Goal: Task Accomplishment & Management: Manage account settings

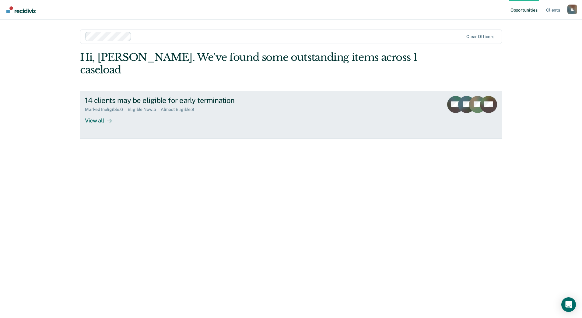
click at [99, 112] on div "View all" at bounding box center [102, 118] width 34 height 12
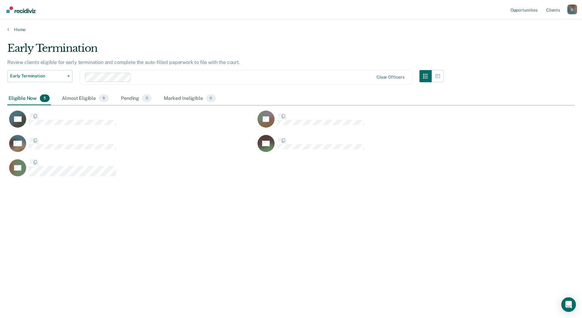
scroll to position [225, 563]
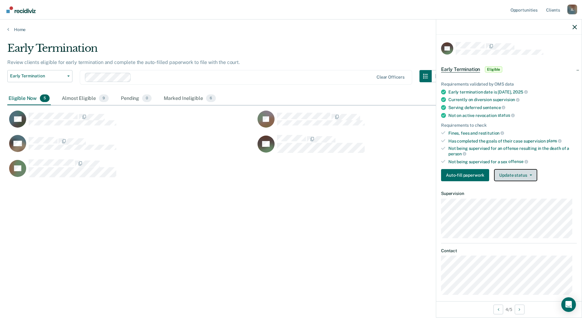
click at [519, 176] on button "Update status" at bounding box center [515, 175] width 43 height 12
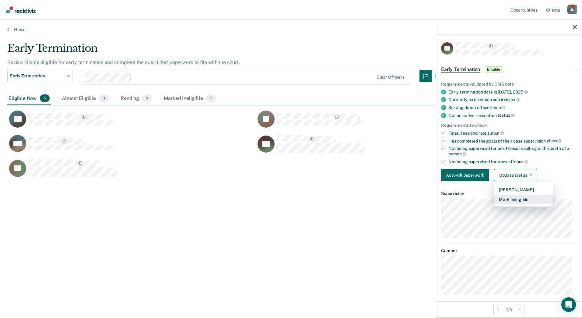
click at [520, 197] on button "Mark Ineligible" at bounding box center [523, 199] width 59 height 10
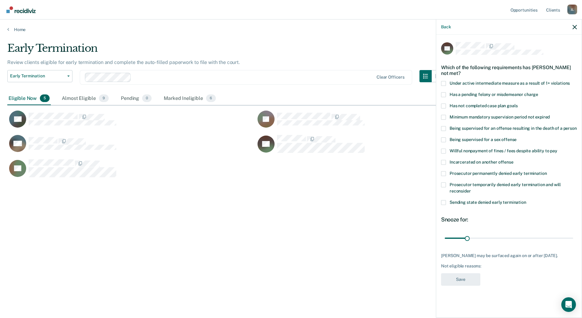
click at [480, 171] on span "Prosecutor permanently denied early termination" at bounding box center [497, 173] width 97 height 5
click at [546, 171] on input "Prosecutor permanently denied early termination" at bounding box center [546, 171] width 0 height 0
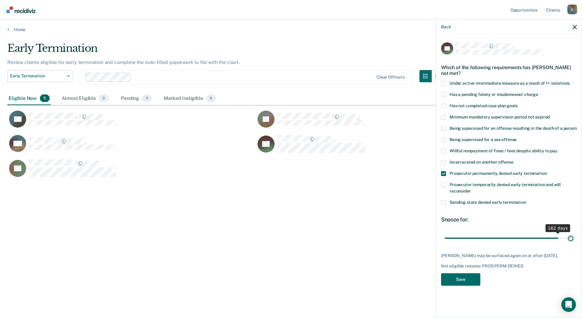
drag, startPoint x: 466, startPoint y: 236, endPoint x: 598, endPoint y: 243, distance: 132.5
type input "180"
click at [573, 243] on input "range" at bounding box center [508, 237] width 128 height 11
click at [470, 279] on button "Save" at bounding box center [460, 279] width 39 height 12
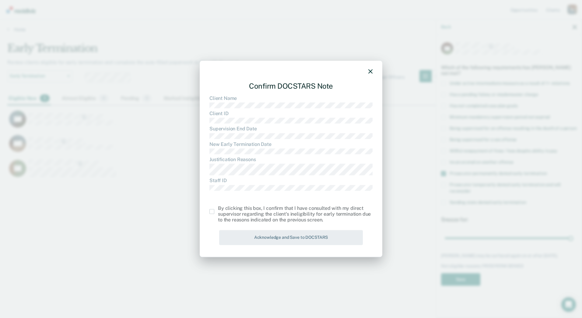
click at [211, 211] on span at bounding box center [211, 211] width 5 height 5
click at [218, 209] on input "checkbox" at bounding box center [218, 209] width 0 height 0
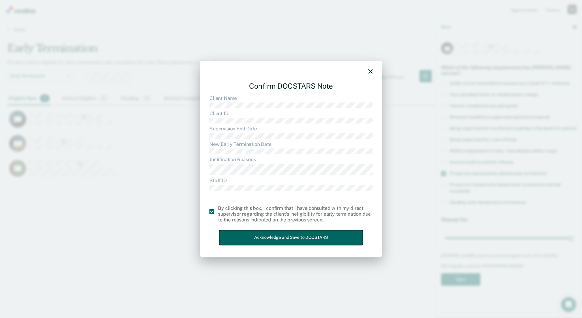
click at [268, 234] on button "Acknowledge and Save to DOCSTARS" at bounding box center [291, 237] width 144 height 15
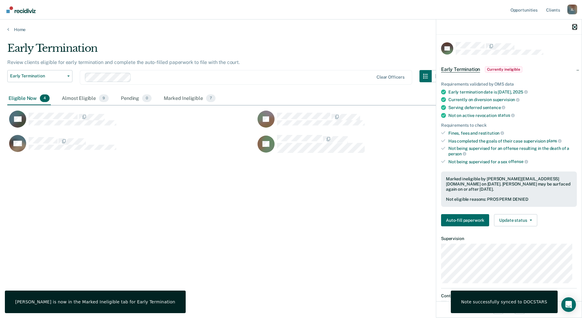
click at [574, 26] on icon "button" at bounding box center [574, 27] width 4 height 4
